Goal: Information Seeking & Learning: Learn about a topic

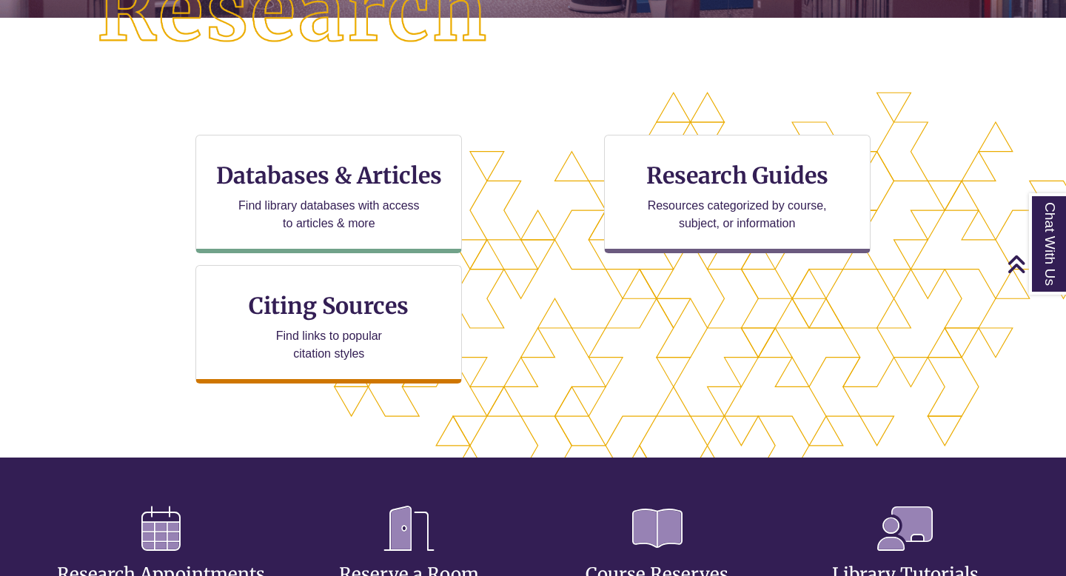
scroll to position [409, 0]
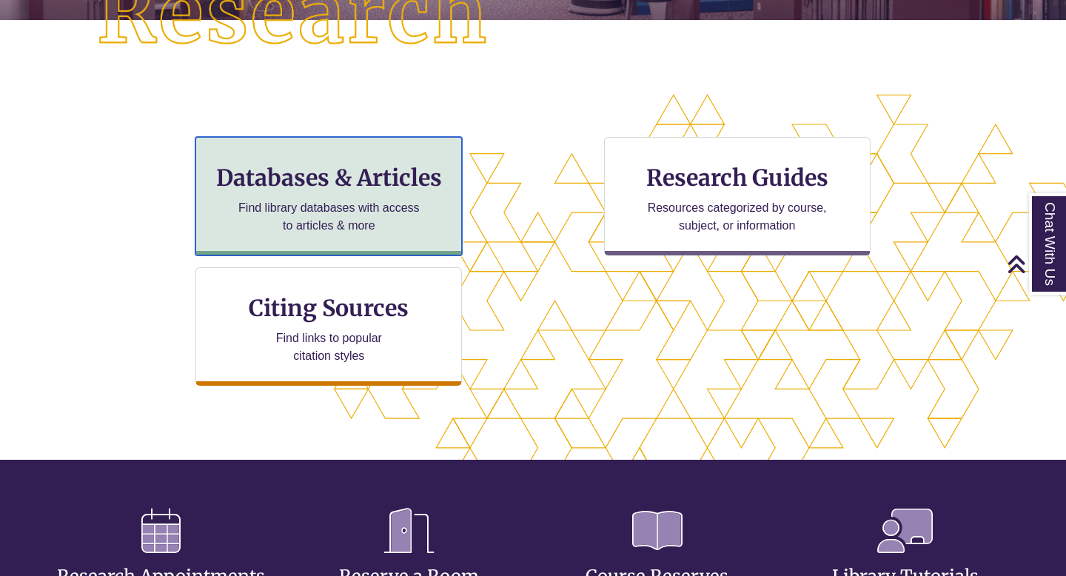
click at [349, 175] on h3 "Databases & Articles" at bounding box center [328, 178] width 241 height 28
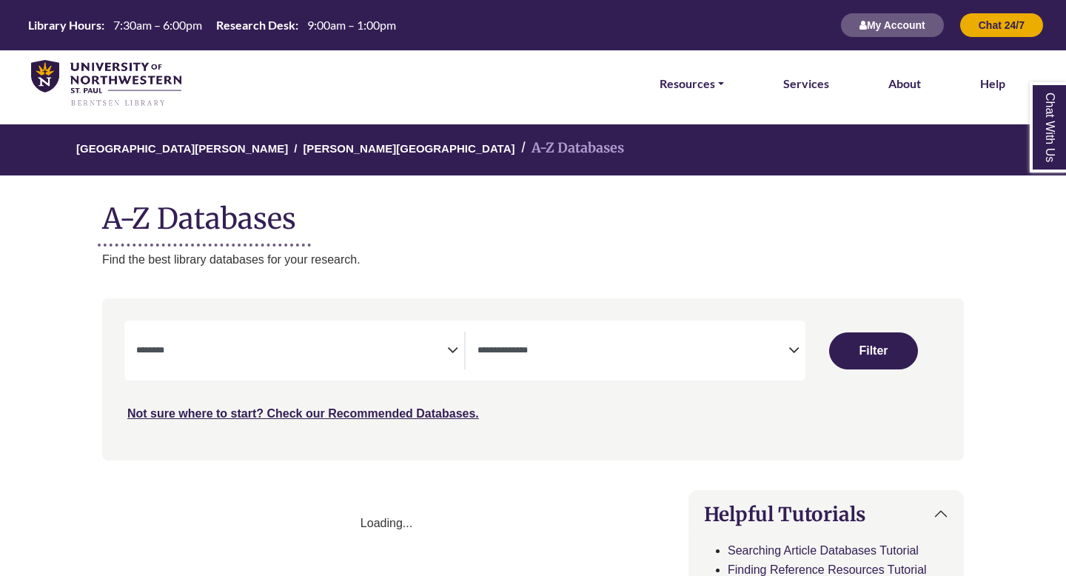
select select "Database Subject Filter"
select select "Database Types Filter"
select select "Database Subject Filter"
select select "Database Types Filter"
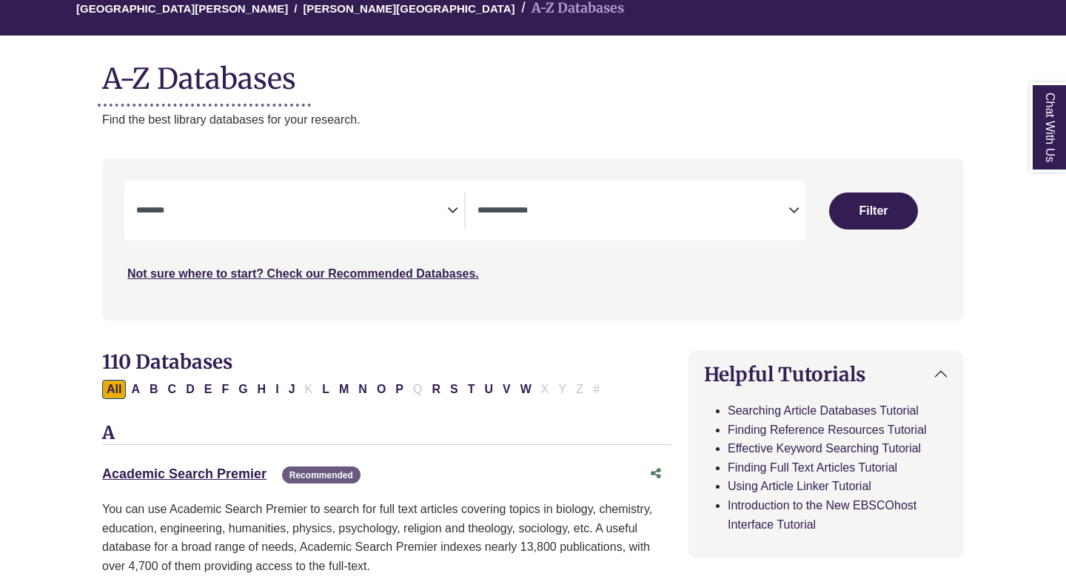
scroll to position [138, 0]
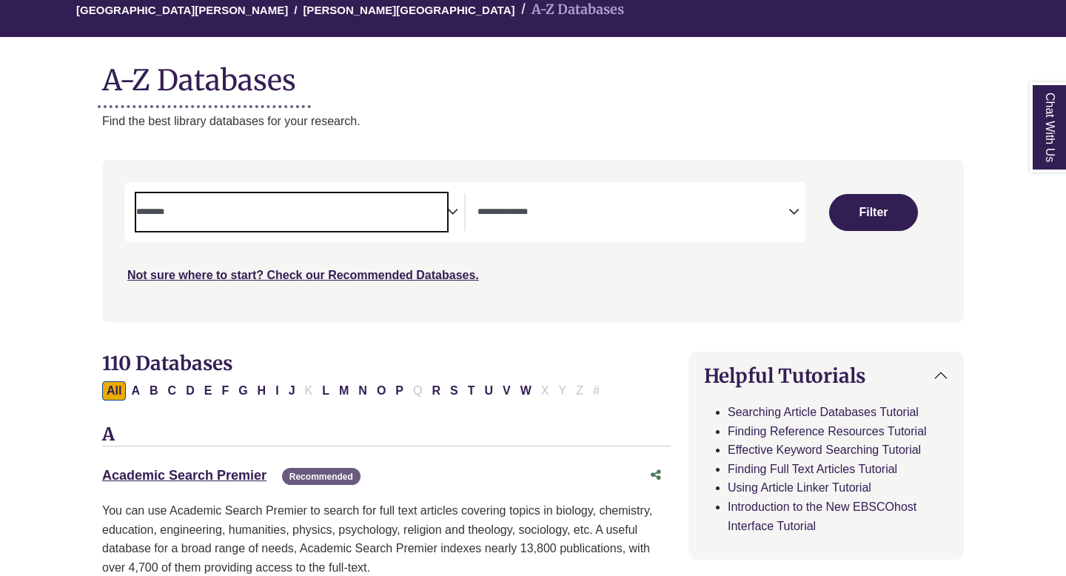
click at [406, 219] on span "Search filters" at bounding box center [291, 212] width 311 height 38
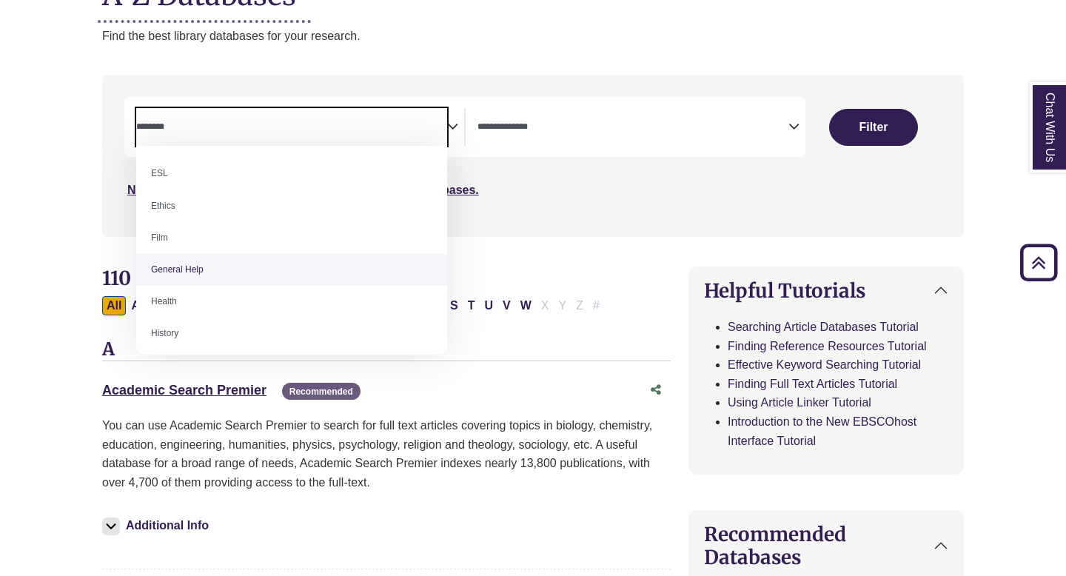
scroll to position [553, 0]
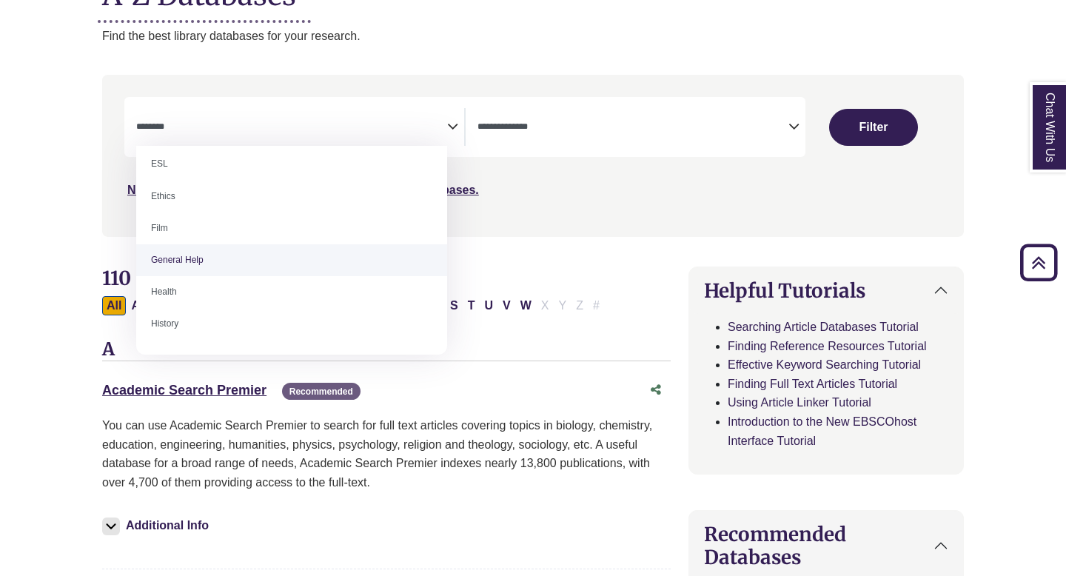
select select "*****"
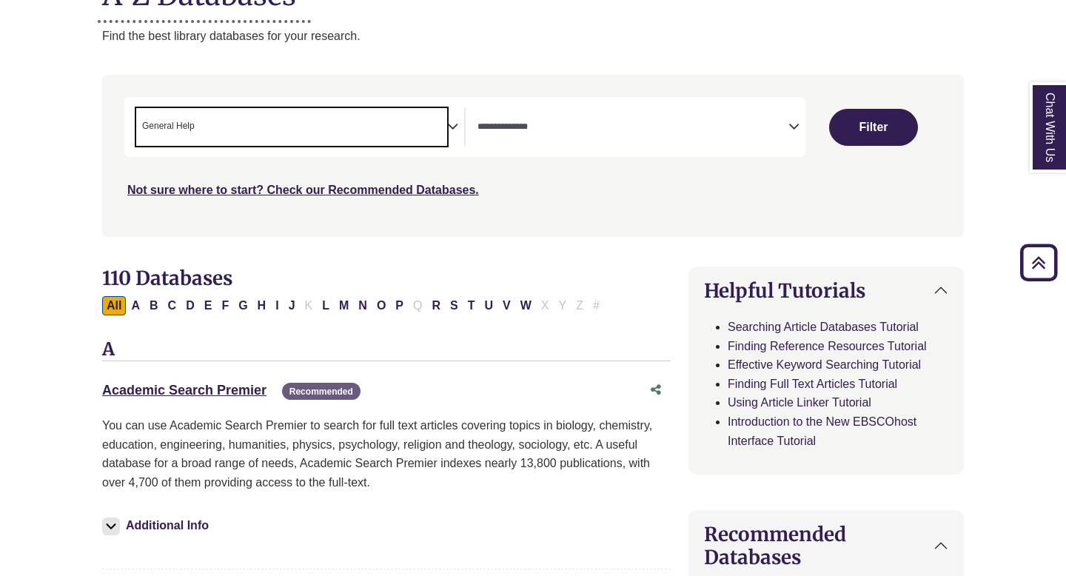
click at [542, 118] on span "Search filters" at bounding box center [632, 124] width 311 height 13
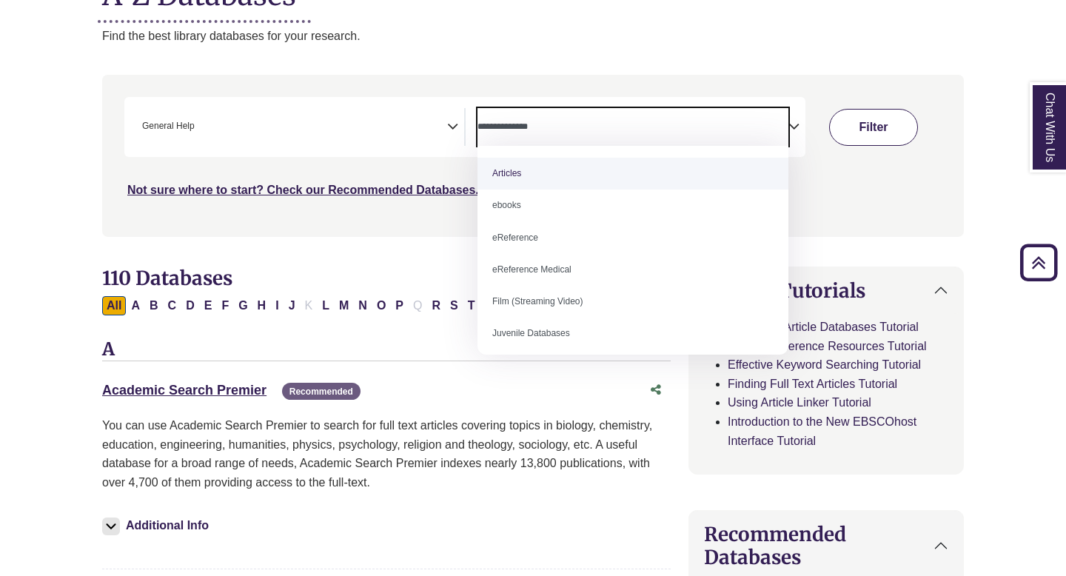
click at [870, 133] on button "Filter" at bounding box center [873, 127] width 89 height 37
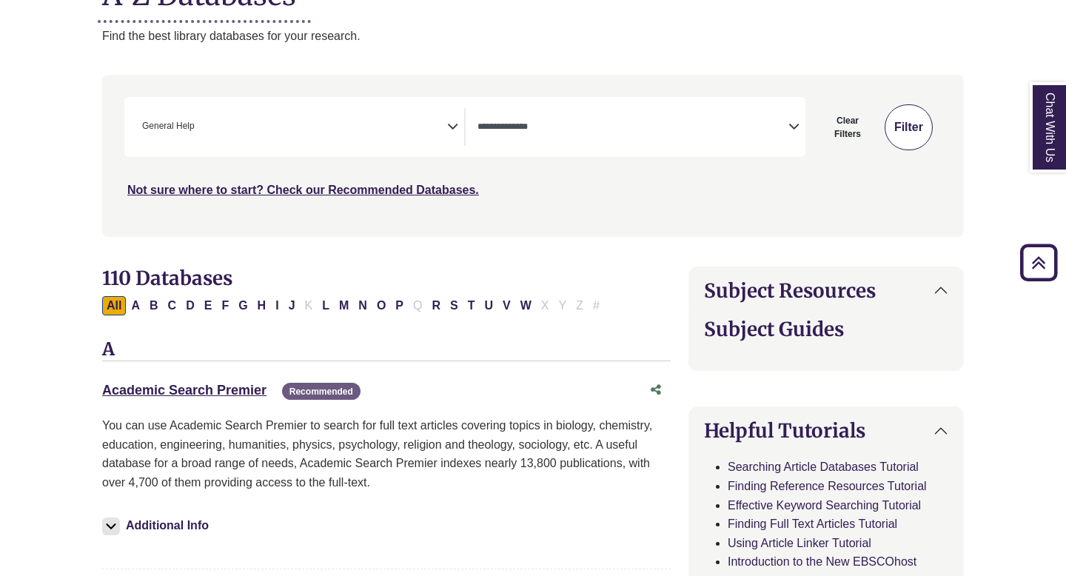
select select "Database Types Filter"
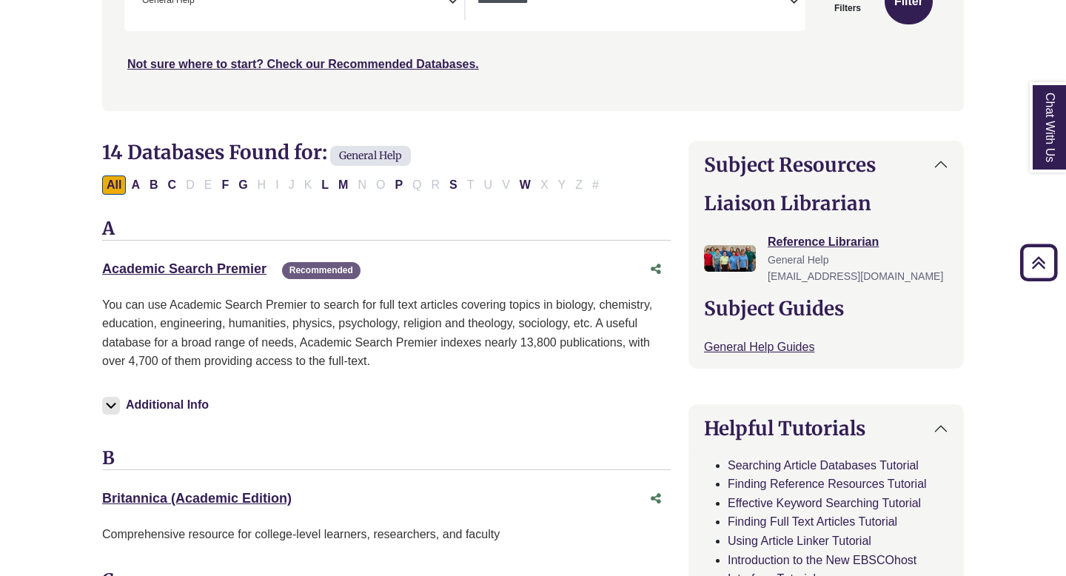
scroll to position [355, 0]
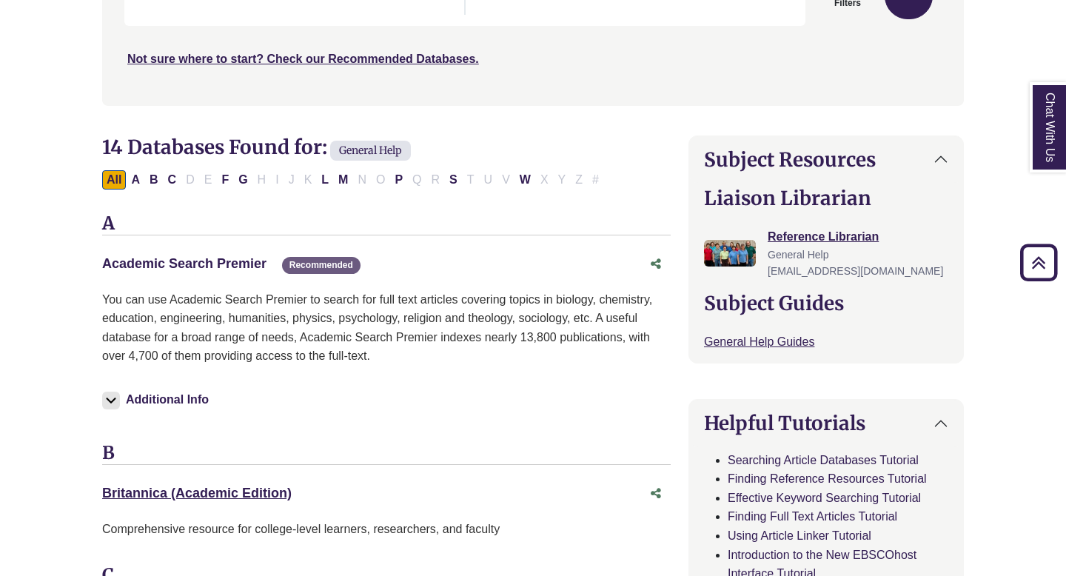
click at [229, 271] on link "Academic Search Premier This link opens in a new window" at bounding box center [184, 263] width 164 height 15
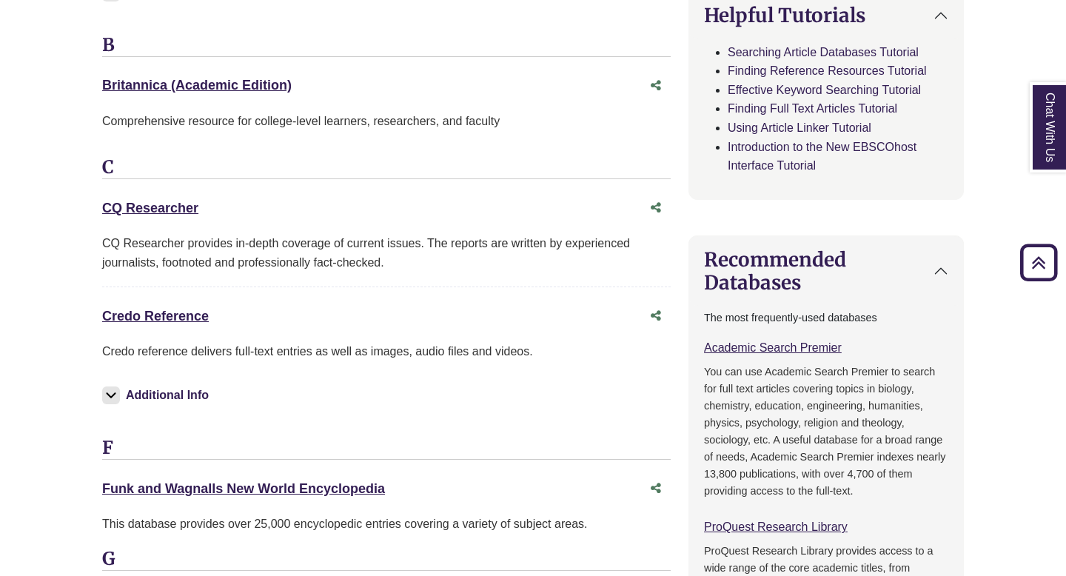
scroll to position [762, 0]
click at [184, 318] on link "Credo Reference This link opens in a new window" at bounding box center [155, 316] width 107 height 15
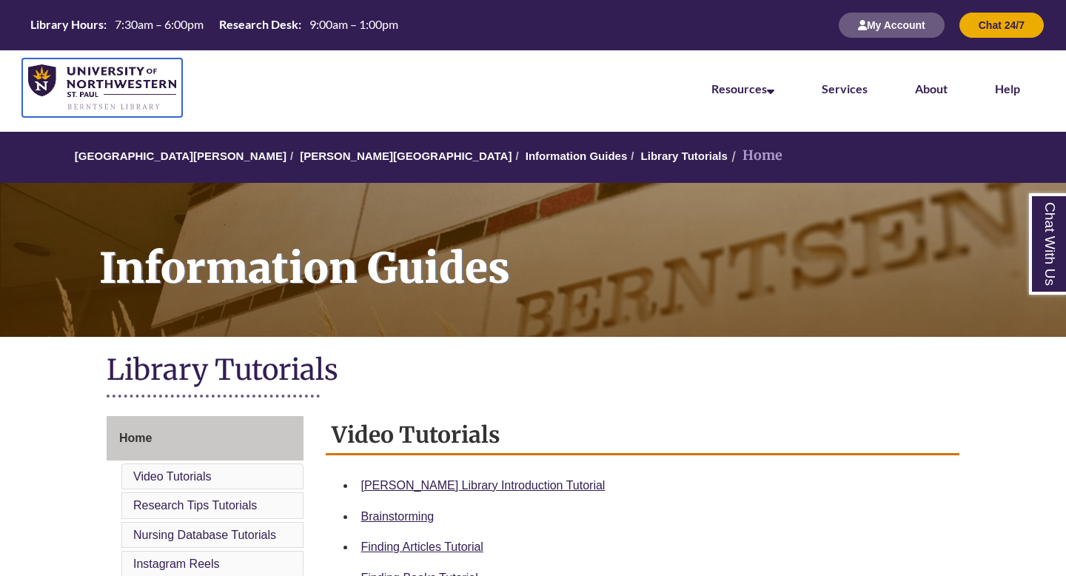
click at [82, 87] on img at bounding box center [102, 87] width 148 height 47
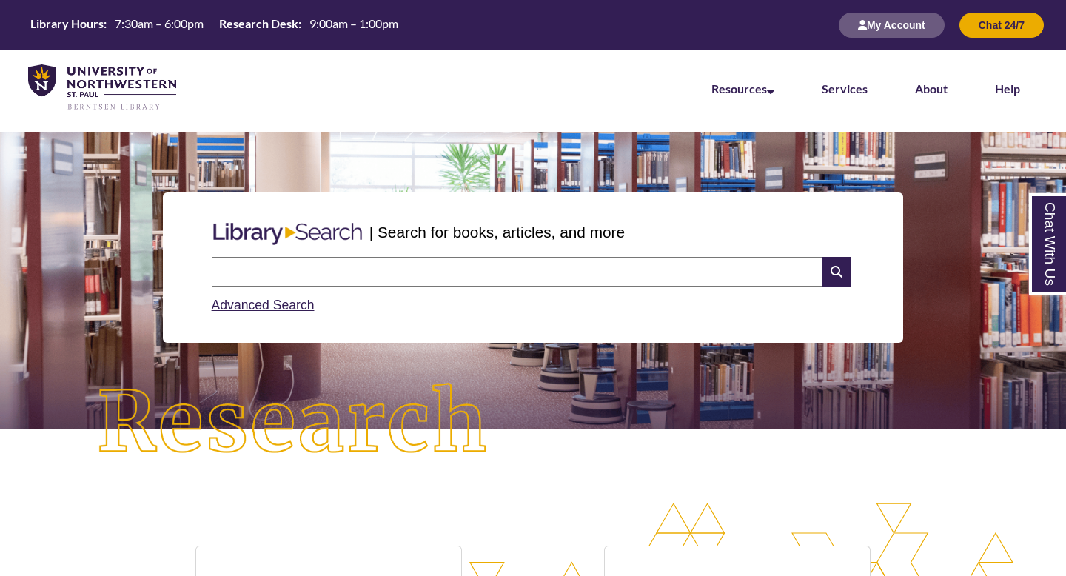
click at [358, 283] on input "text" at bounding box center [517, 272] width 611 height 30
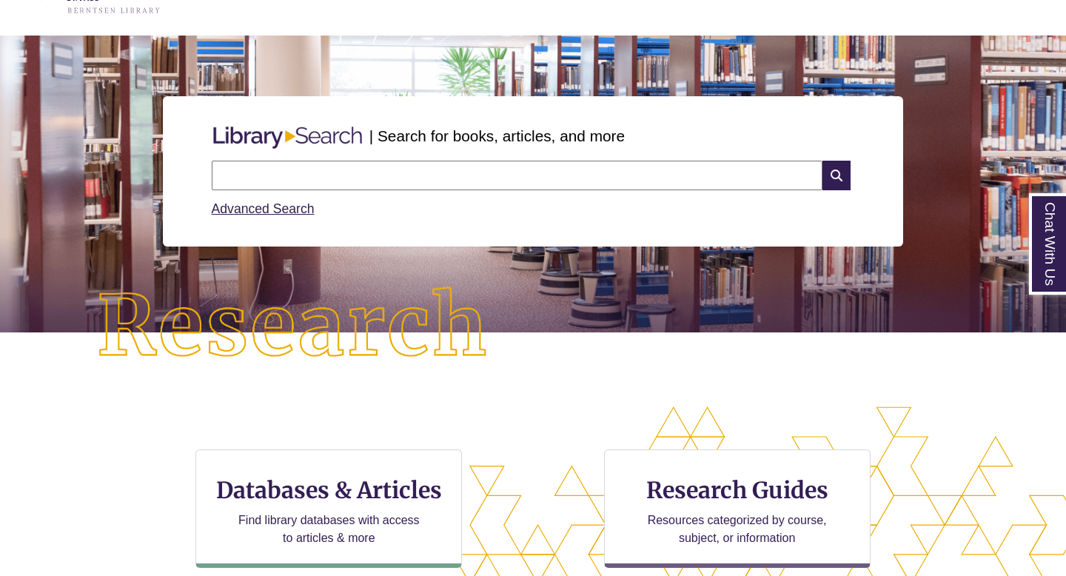
scroll to position [157, 0]
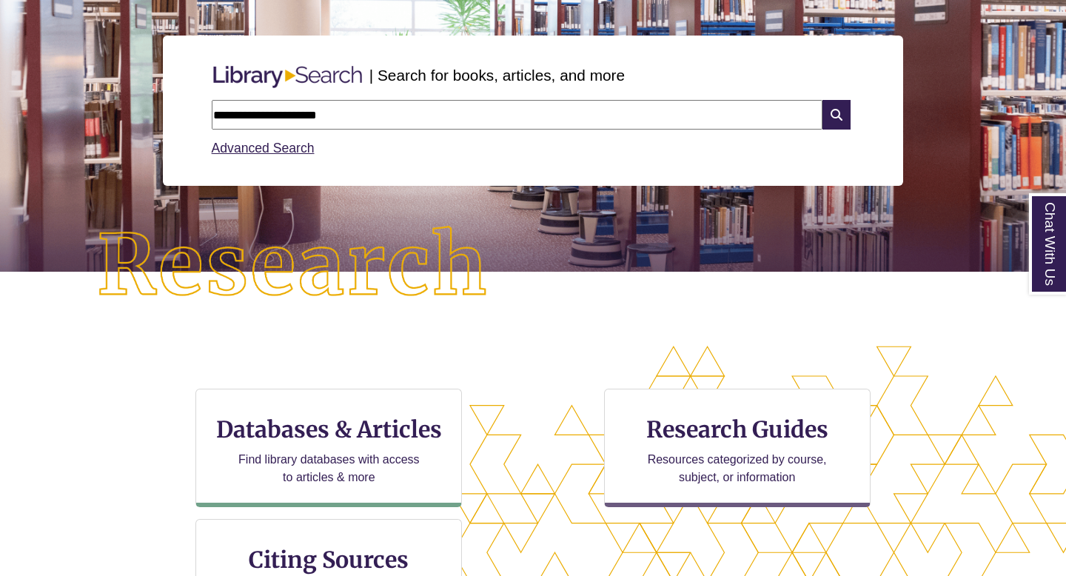
type input "**********"
